Goal: Task Accomplishment & Management: Use online tool/utility

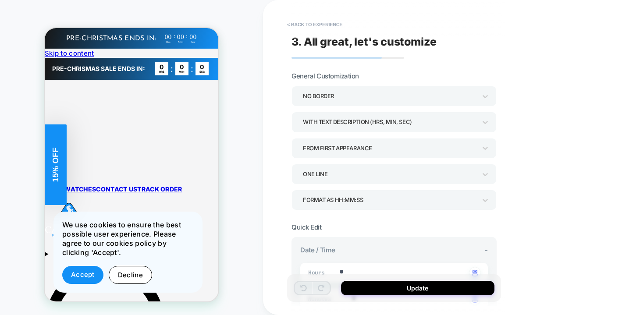
click at [554, 158] on div "**********" at bounding box center [456, 157] width 386 height 315
click at [438, 176] on div "ONE LINE" at bounding box center [390, 174] width 174 height 12
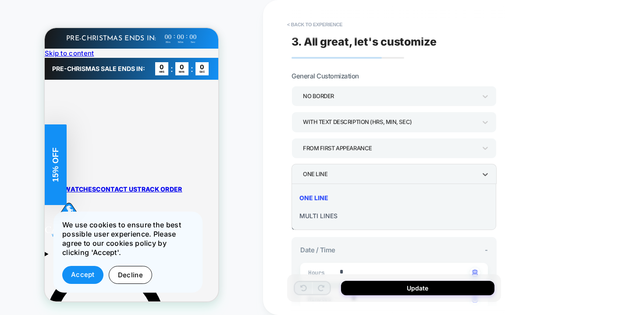
click at [467, 174] on div at bounding box center [311, 157] width 622 height 315
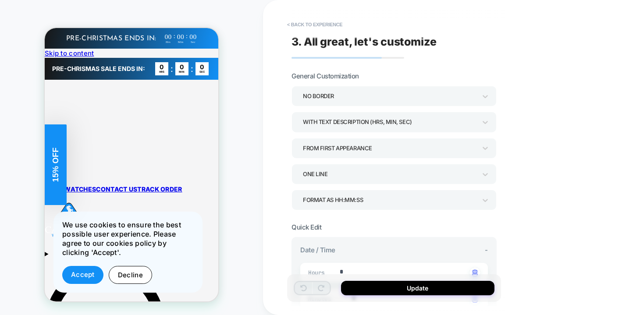
click at [429, 149] on div "FROM FIRST APPEARANCE" at bounding box center [390, 149] width 174 height 12
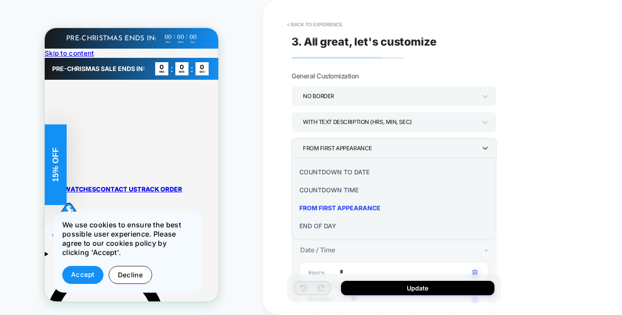
click at [429, 149] on div at bounding box center [311, 157] width 622 height 315
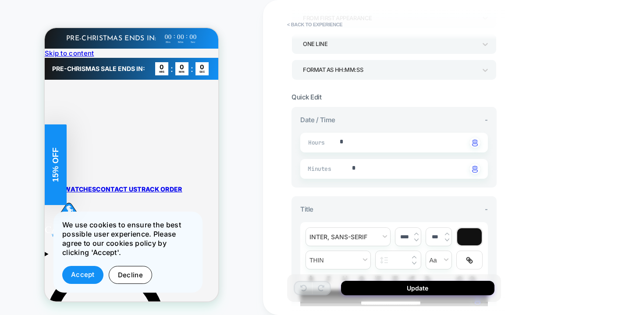
scroll to position [322, 0]
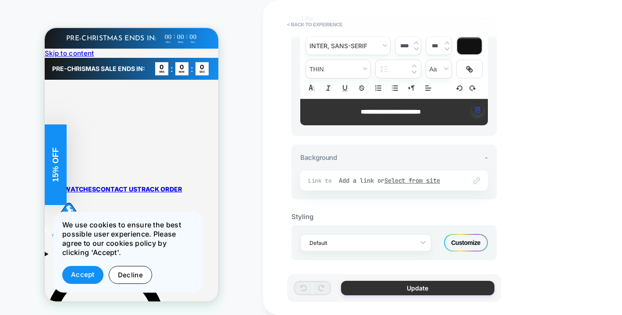
click at [422, 290] on button "Update" at bounding box center [418, 288] width 154 height 14
type textarea "*"
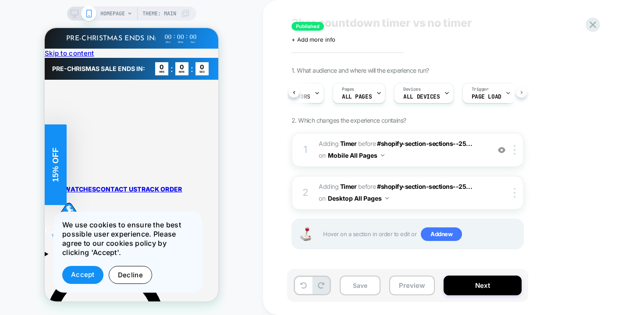
scroll to position [0, 45]
click at [594, 27] on icon at bounding box center [593, 25] width 12 height 12
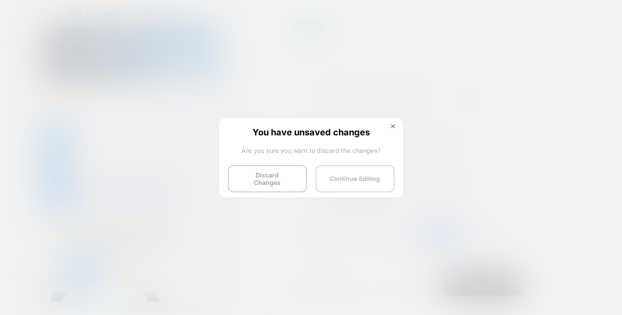
click at [362, 180] on button "Continue Editing" at bounding box center [355, 178] width 79 height 27
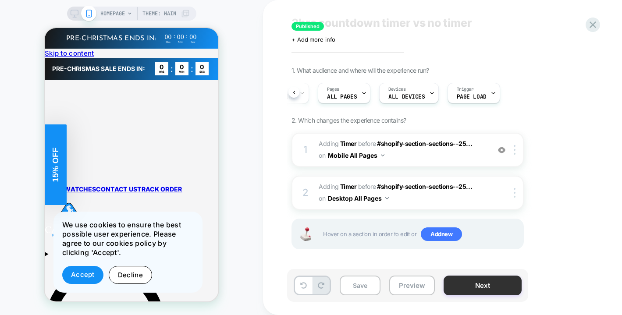
click at [486, 279] on button "Next" at bounding box center [483, 286] width 78 height 20
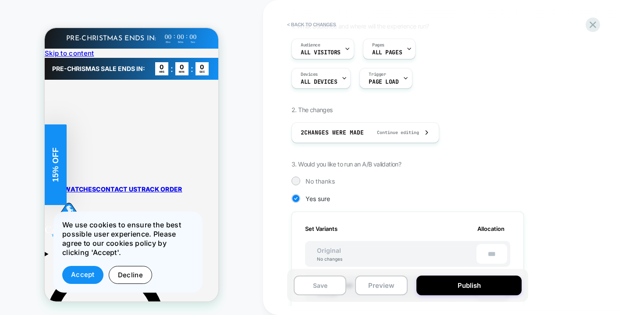
scroll to position [186, 0]
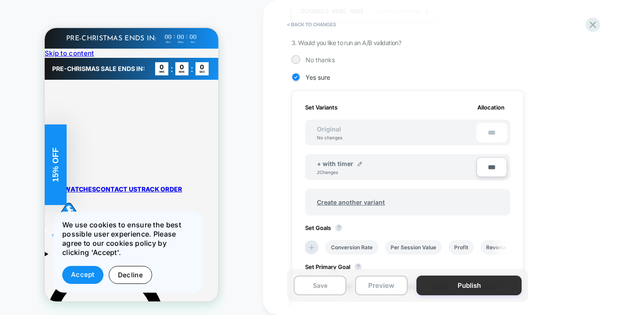
click at [492, 287] on button "Publish" at bounding box center [469, 286] width 105 height 20
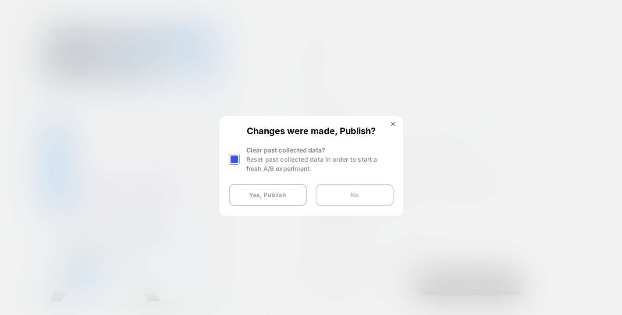
click at [367, 201] on button "No" at bounding box center [355, 195] width 78 height 22
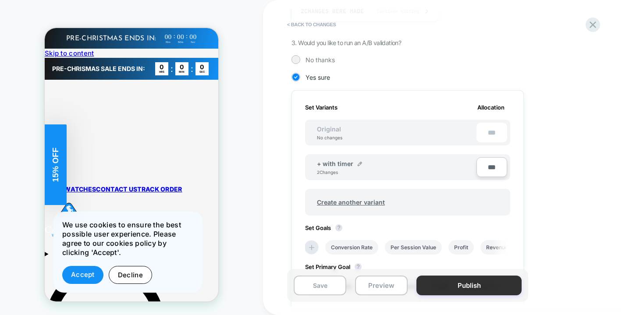
click at [483, 284] on button "Publish" at bounding box center [469, 286] width 105 height 20
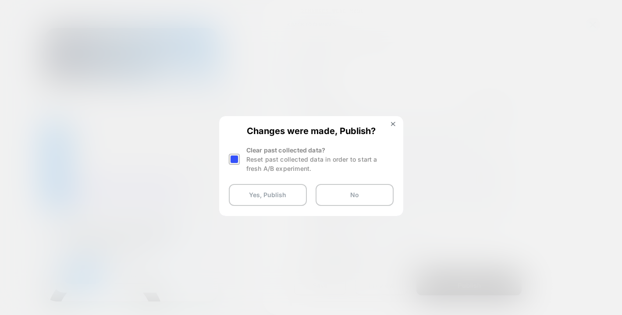
click at [232, 158] on div at bounding box center [234, 159] width 11 height 11
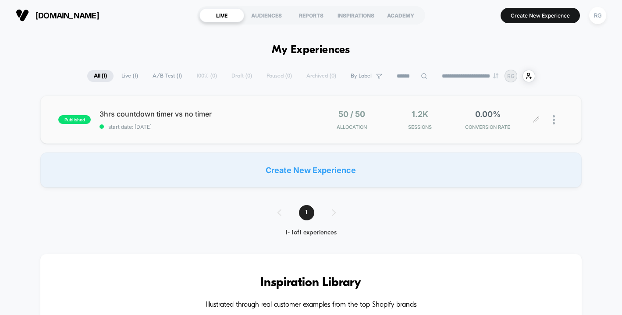
click at [560, 124] on div at bounding box center [558, 120] width 11 height 21
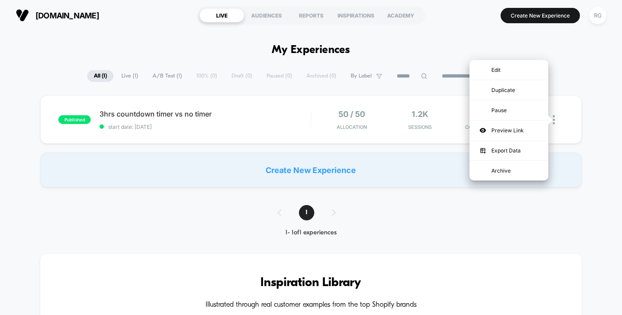
click at [575, 79] on div "**********" at bounding box center [311, 76] width 622 height 13
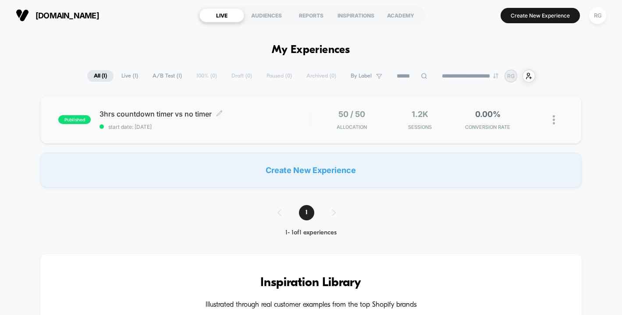
click at [290, 119] on div "3hrs countdown timer vs no timer Click to edit experience details Click to edit…" at bounding box center [205, 120] width 211 height 21
click at [479, 119] on span "0.00%" at bounding box center [488, 114] width 25 height 9
click at [174, 79] on span "A/B Test ( 1 )" at bounding box center [167, 76] width 43 height 12
click at [554, 116] on img at bounding box center [554, 119] width 2 height 9
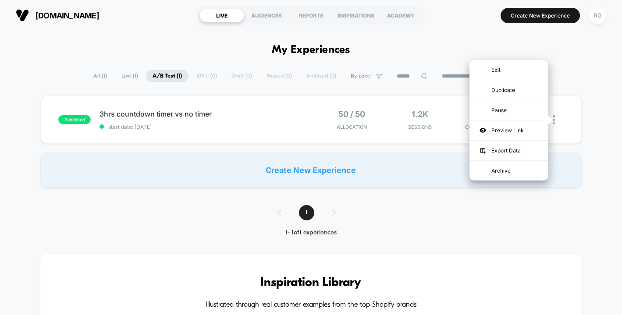
click at [593, 175] on div "published 3hrs countdown timer vs no timer start date: 07/10/2025 50 / 50 Alloc…" at bounding box center [311, 142] width 622 height 92
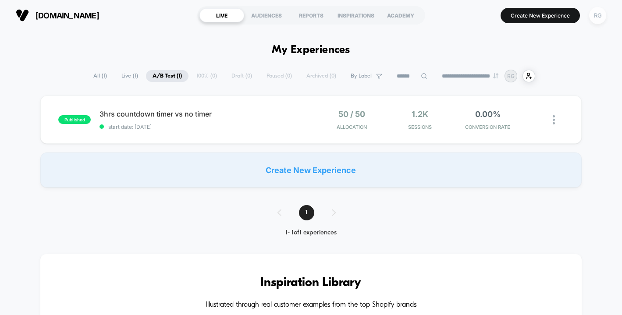
click at [597, 17] on div "RG" at bounding box center [598, 15] width 17 height 17
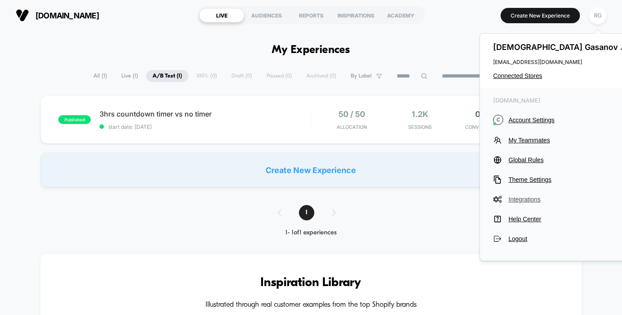
click at [533, 202] on span "Integrations" at bounding box center [565, 199] width 112 height 7
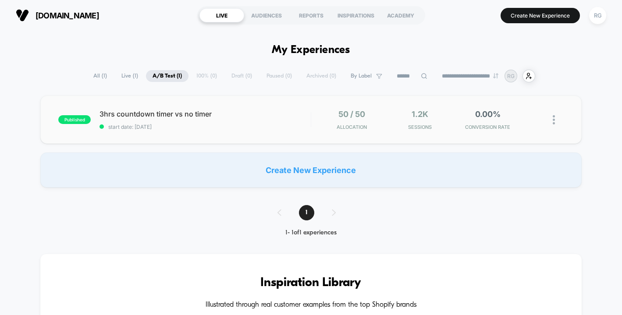
click at [554, 115] on img at bounding box center [554, 119] width 2 height 9
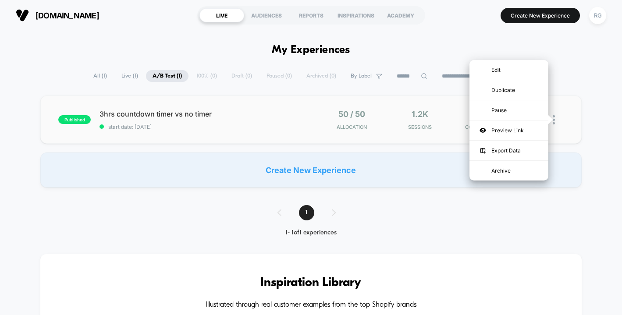
click at [580, 100] on div "published 3hrs countdown timer vs no timer start date: 07/10/2025 50 / 50 Alloc…" at bounding box center [311, 120] width 542 height 48
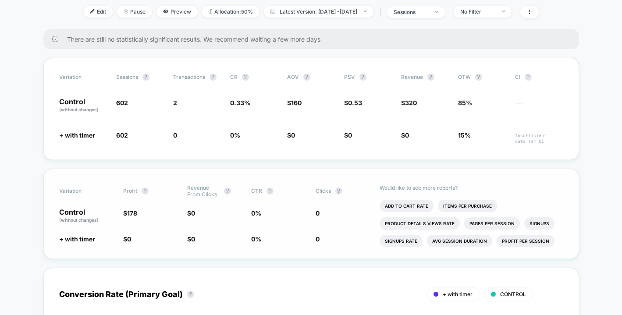
scroll to position [122, 0]
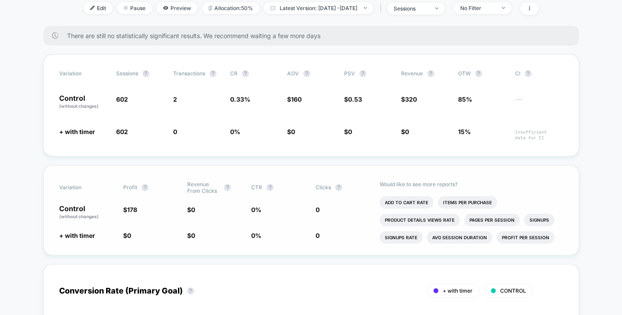
click at [82, 215] on span "(without changes)" at bounding box center [78, 216] width 39 height 5
drag, startPoint x: 103, startPoint y: 217, endPoint x: 76, endPoint y: 215, distance: 26.8
click at [76, 215] on p "Control (without changes)" at bounding box center [86, 212] width 55 height 15
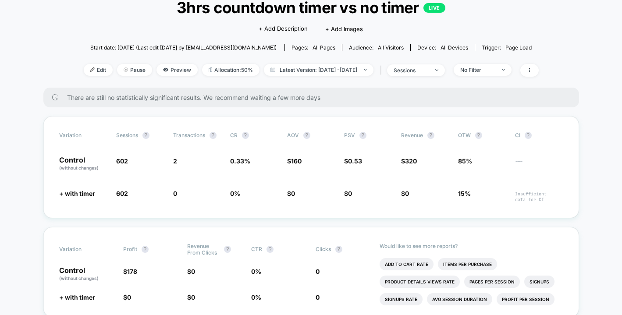
scroll to position [68, 0]
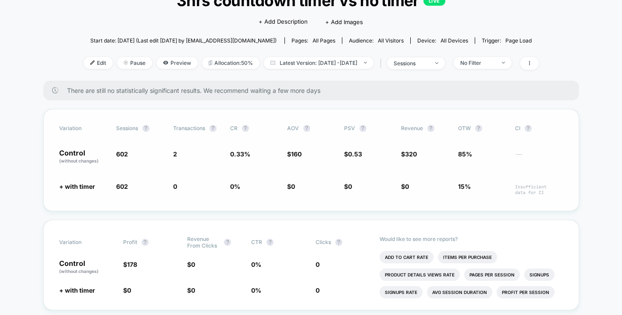
click at [465, 128] on span "OTW ?" at bounding box center [482, 128] width 48 height 7
drag, startPoint x: 542, startPoint y: 198, endPoint x: 545, endPoint y: 195, distance: 4.7
click at [542, 198] on div "Variation Sessions ? Transactions ? CR ? AOV ? PSV ? Revenue ? OTW ? CI ? Contr…" at bounding box center [311, 160] width 536 height 102
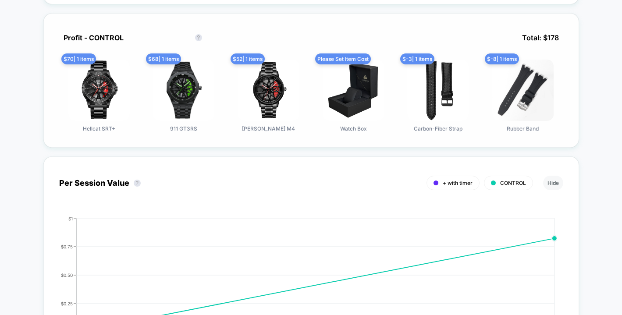
scroll to position [620, 0]
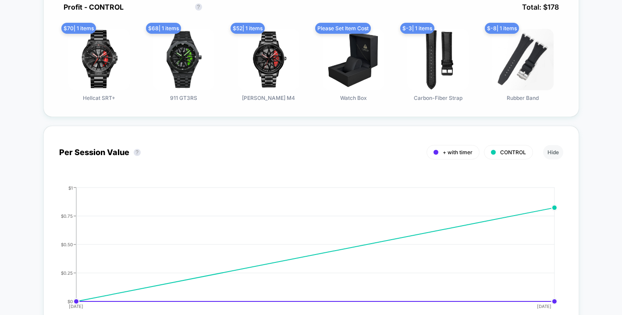
click at [207, 5] on div "Profit - CONTROL Profit - CONTROL ?" at bounding box center [136, 7] width 154 height 18
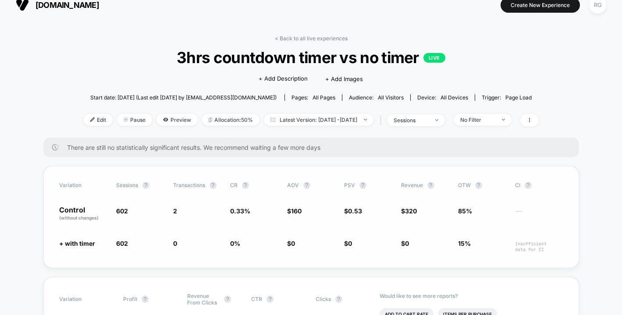
scroll to position [71, 0]
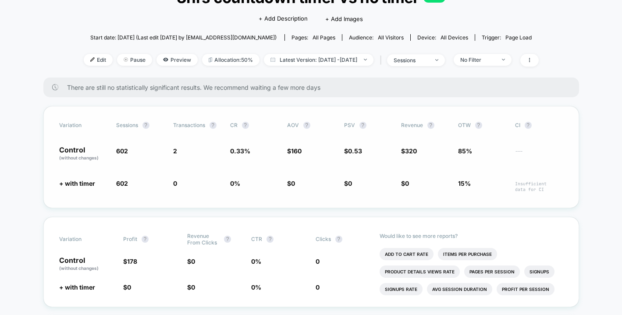
click at [305, 161] on div "Variation Sessions ? Transactions ? CR ? AOV ? PSV ? Revenue ? OTW ? CI ? Contr…" at bounding box center [311, 157] width 536 height 102
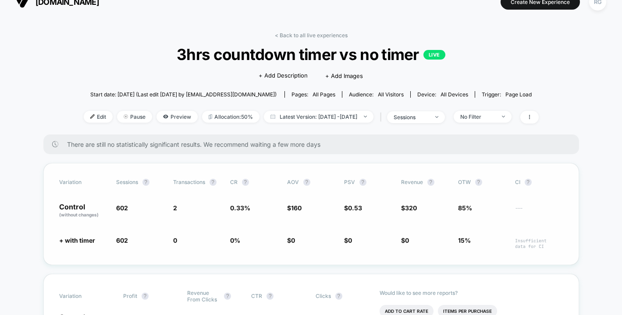
scroll to position [16, 0]
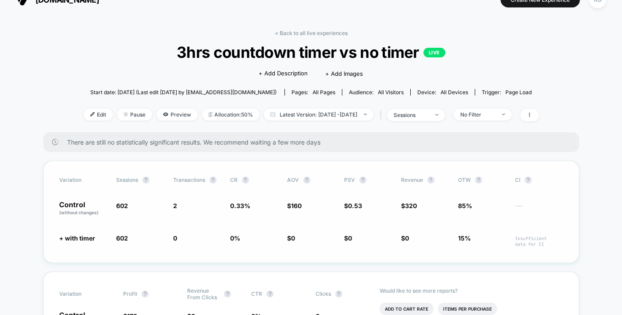
click at [81, 232] on div "Variation Sessions ? Transactions ? CR ? AOV ? PSV ? Revenue ? OTW ? CI ? Contr…" at bounding box center [311, 212] width 536 height 102
click at [523, 241] on span "Insufficient data for CI" at bounding box center [539, 241] width 48 height 11
click at [520, 206] on span "---" at bounding box center [539, 210] width 48 height 13
click at [519, 179] on span "CI ?" at bounding box center [539, 180] width 48 height 7
click at [515, 195] on div "Variation Sessions ? Transactions ? CR ? AOV ? PSV ? Revenue ? OTW ? CI ? Contr…" at bounding box center [311, 212] width 536 height 102
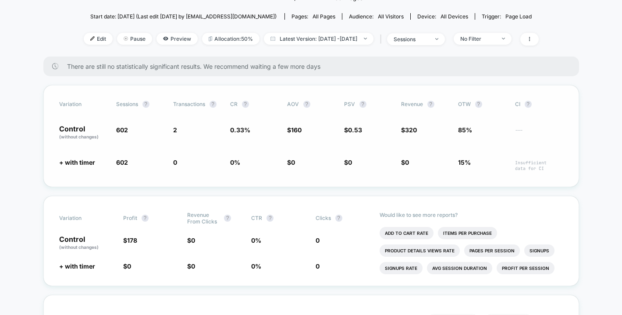
scroll to position [39, 0]
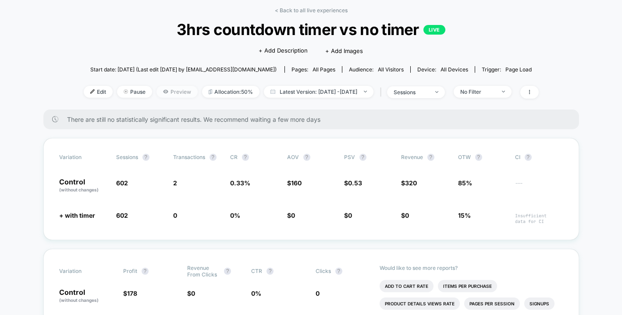
click at [163, 92] on span "Preview" at bounding box center [177, 92] width 41 height 12
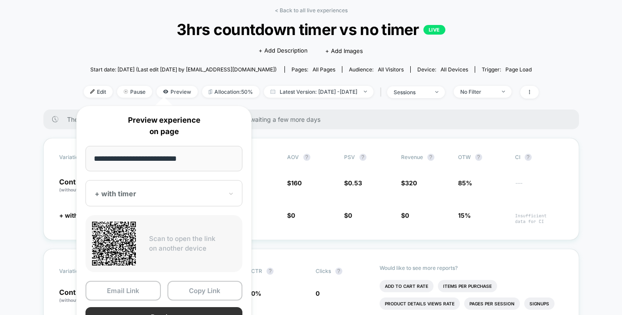
click at [167, 310] on button "Preview" at bounding box center [164, 318] width 157 height 20
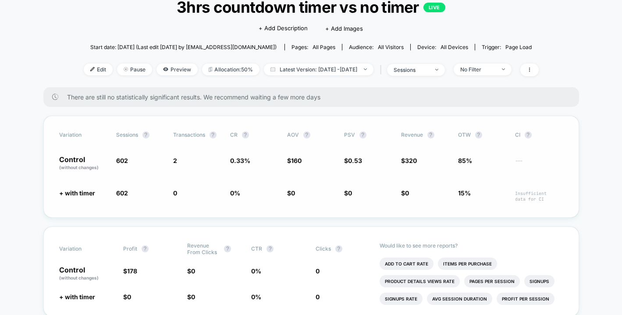
scroll to position [0, 0]
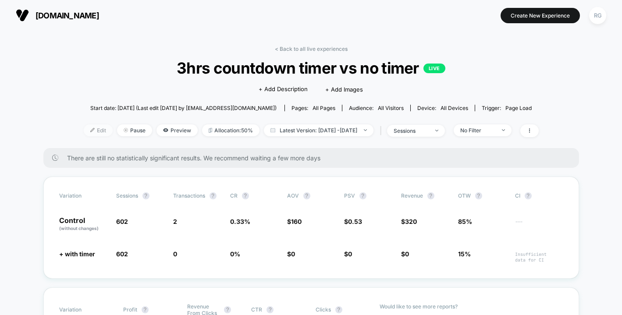
click at [85, 134] on span "Edit" at bounding box center [98, 131] width 29 height 12
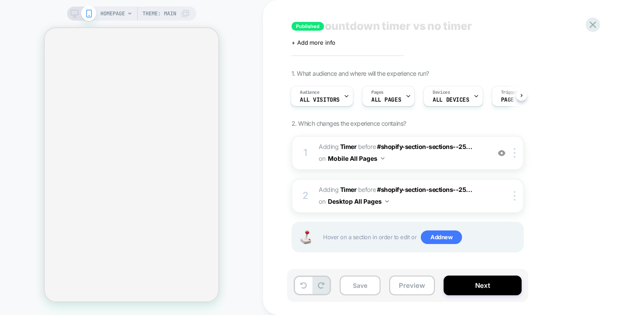
scroll to position [20, 0]
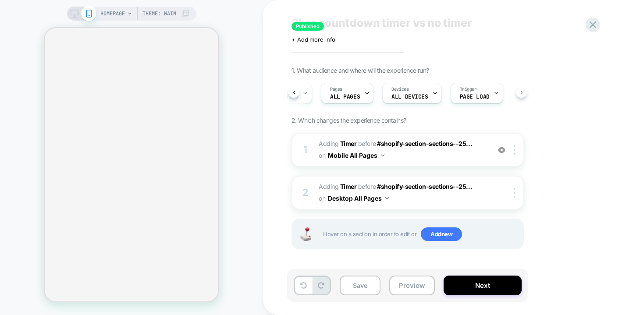
click at [520, 92] on div "Audience All Visitors Pages ALL PAGES Devices ALL DEVICES Trigger Page Load" at bounding box center [408, 93] width 232 height 29
click at [472, 284] on button "Next" at bounding box center [483, 286] width 78 height 20
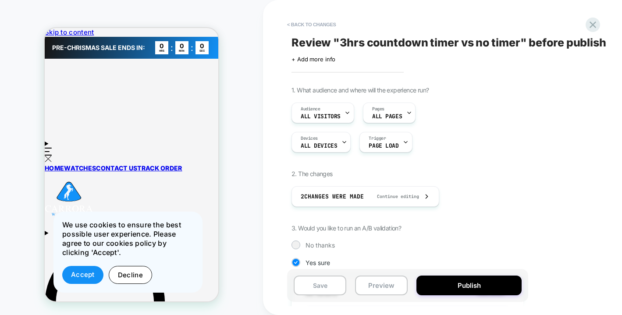
scroll to position [0, 0]
click at [597, 25] on icon at bounding box center [593, 25] width 12 height 12
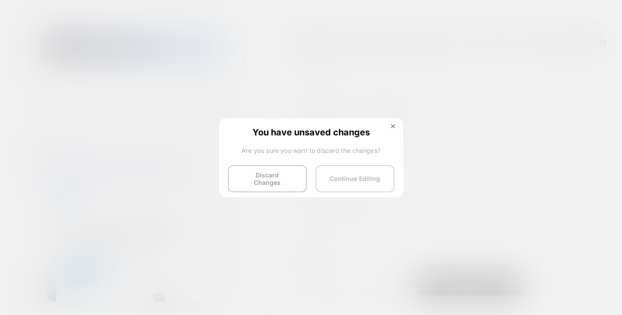
click at [341, 179] on button "Continue Editing" at bounding box center [355, 178] width 79 height 27
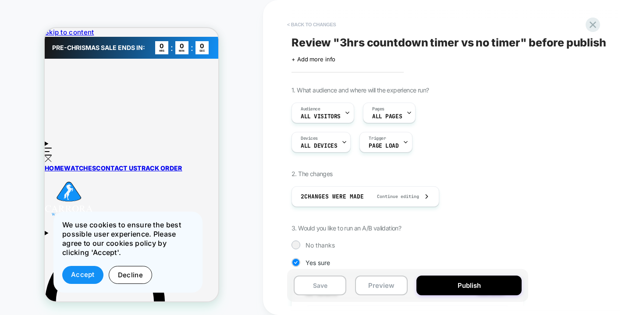
click at [288, 24] on button "< Back to changes" at bounding box center [312, 25] width 58 height 14
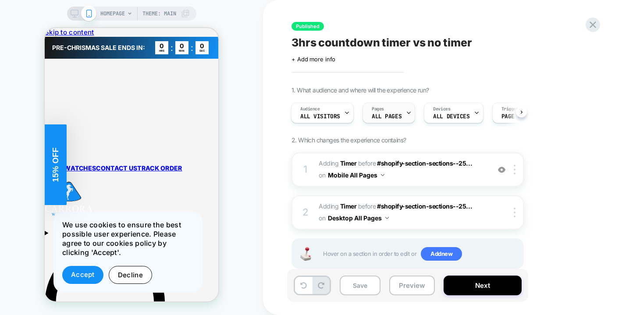
scroll to position [0, 2]
click at [124, 44] on strong "PRE-CHRISMAS SALE ENDS IN:﻿" at bounding box center [98, 47] width 93 height 7
click at [108, 44] on strong "PRE-CHRISMAS SALE ENDS IN:﻿" at bounding box center [98, 47] width 93 height 7
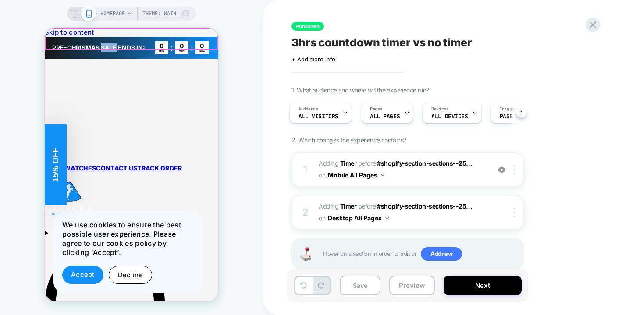
click at [108, 44] on strong "PRE-CHRISMAS SALE ENDS IN:﻿" at bounding box center [98, 47] width 93 height 7
click at [168, 11] on span "Theme: MAIN" at bounding box center [160, 14] width 34 height 14
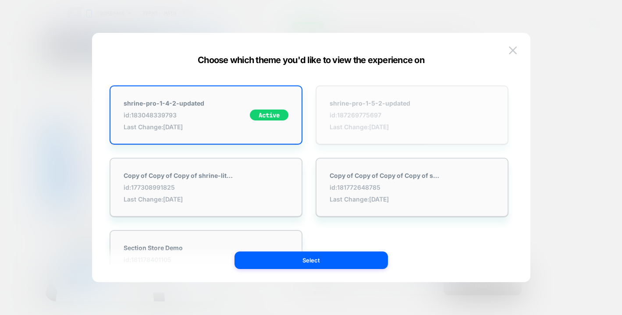
click at [401, 131] on div "shrine-pro-1-5-2-updated id: 187269775697 Last Change: 06/10/2025" at bounding box center [412, 115] width 193 height 59
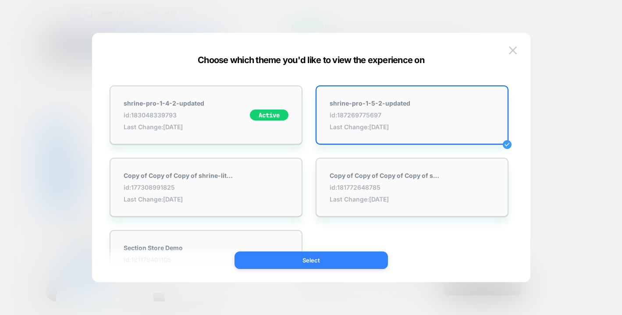
click at [355, 263] on button "Select" at bounding box center [312, 261] width 154 height 18
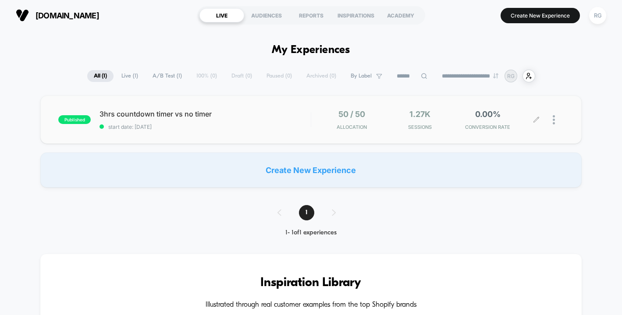
click at [558, 121] on div at bounding box center [558, 120] width 11 height 21
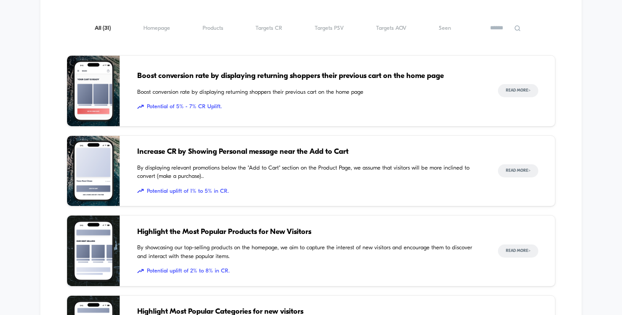
scroll to position [340, 0]
